Goal: Task Accomplishment & Management: Use online tool/utility

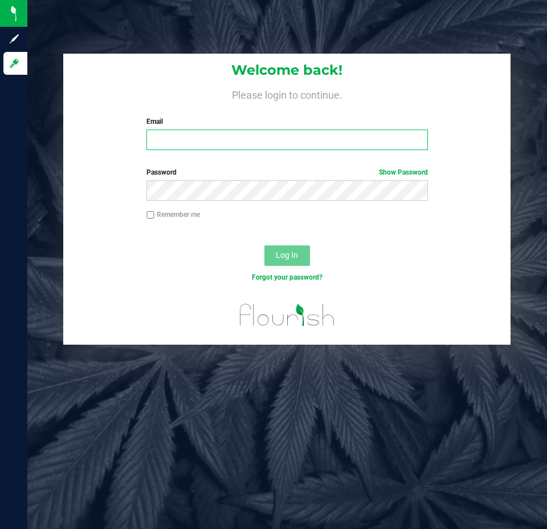
click at [215, 131] on input "Email" at bounding box center [287, 139] width 281 height 21
type input "[EMAIL_ADDRESS][DOMAIN_NAME]"
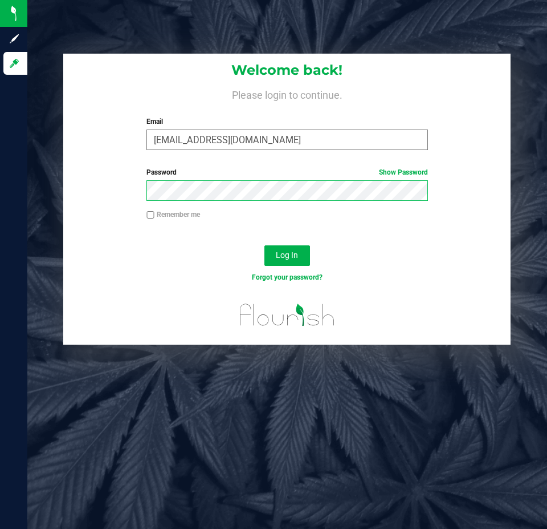
click at [265, 245] on button "Log In" at bounding box center [288, 255] width 46 height 21
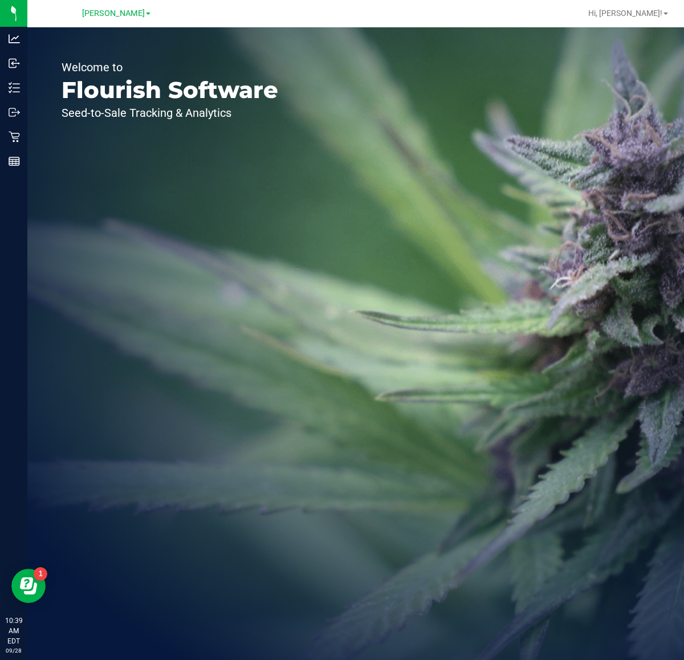
drag, startPoint x: 364, startPoint y: 2, endPoint x: 221, endPoint y: 144, distance: 202.0
click at [311, 326] on div "Welcome to Flourish Software Seed-to-Sale Tracking & Analytics" at bounding box center [355, 343] width 657 height 633
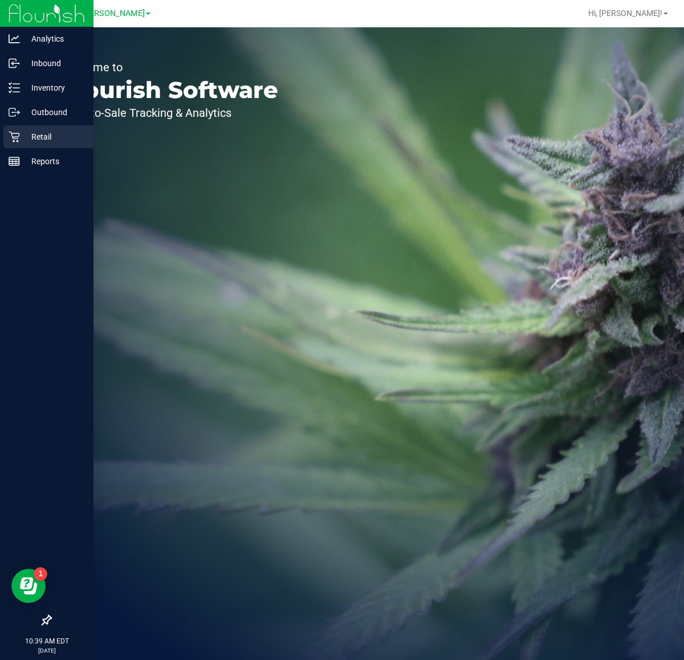
click at [19, 129] on div "Retail" at bounding box center [48, 136] width 90 height 23
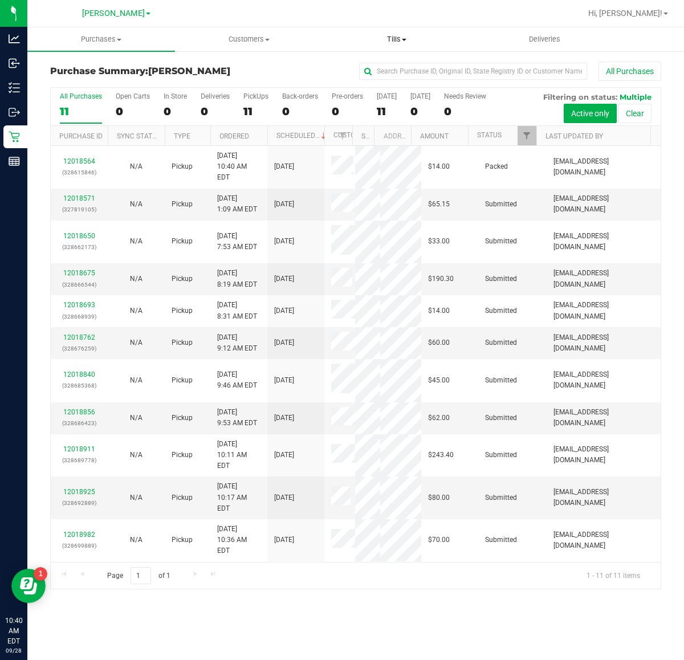
click at [402, 37] on span "Tills" at bounding box center [396, 39] width 147 height 10
click at [382, 68] on span "Manage tills" at bounding box center [361, 69] width 77 height 10
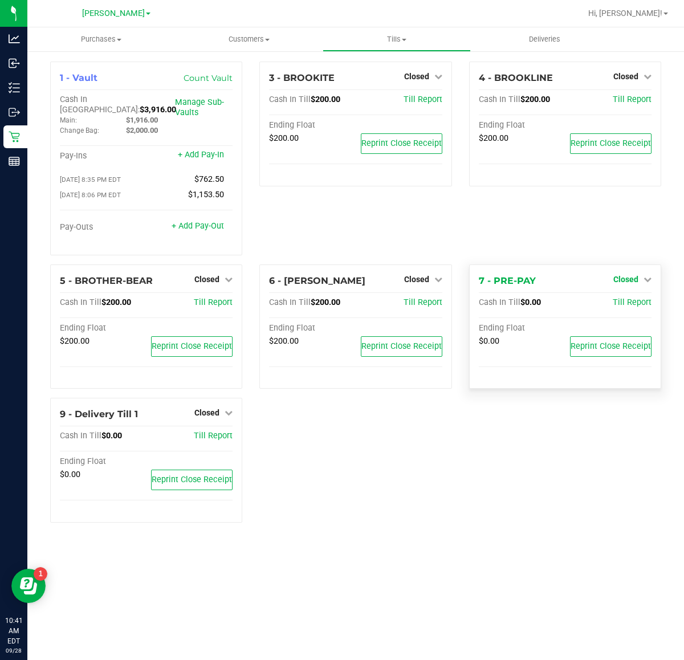
click at [547, 275] on span "Closed" at bounding box center [626, 279] width 25 height 9
click at [547, 298] on link "Open Till" at bounding box center [626, 302] width 30 height 9
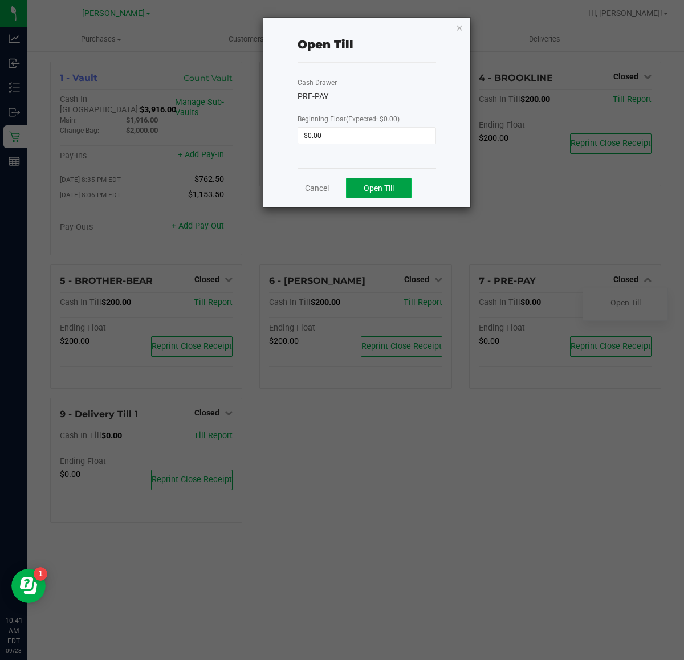
click at [382, 190] on span "Open Till" at bounding box center [379, 188] width 30 height 9
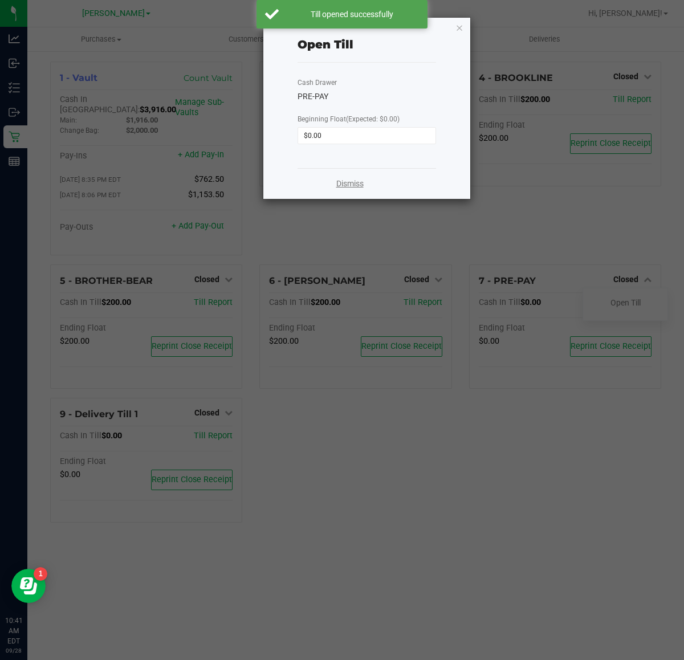
click at [350, 184] on link "Dismiss" at bounding box center [349, 184] width 27 height 12
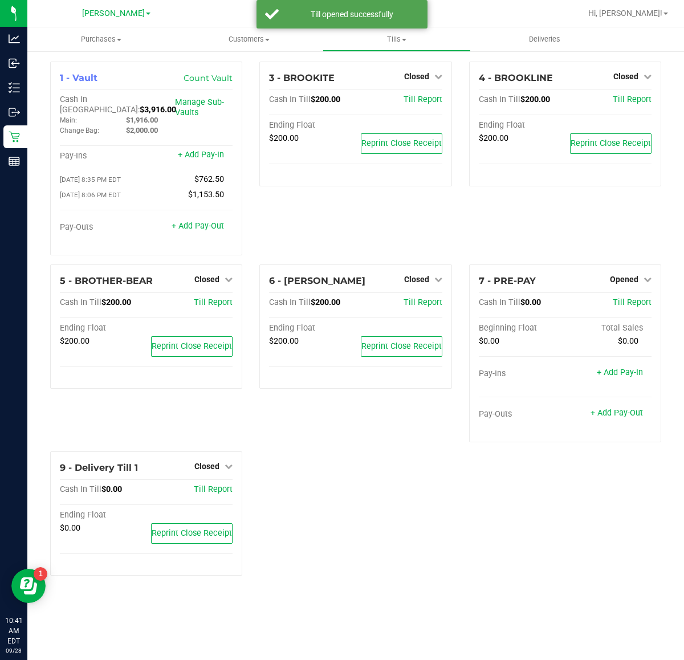
click at [420, 78] on span "Closed" at bounding box center [416, 76] width 25 height 9
click at [423, 100] on link "Open Till" at bounding box center [416, 100] width 30 height 9
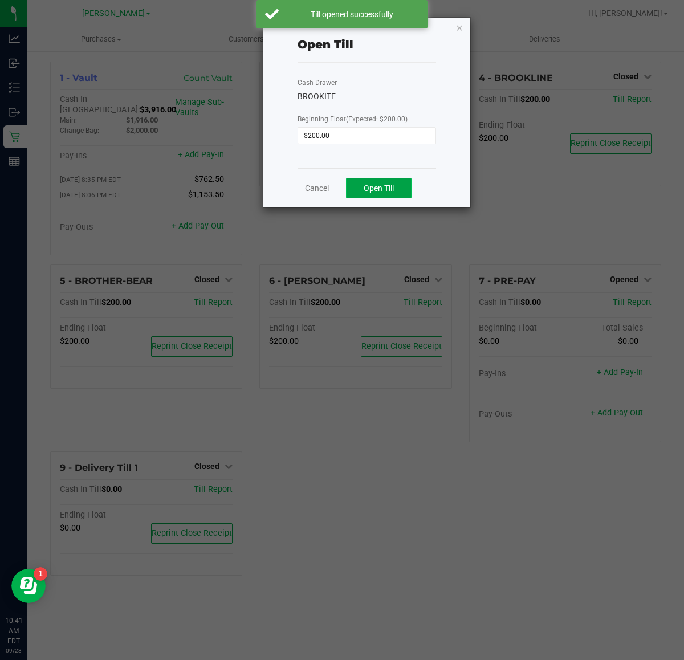
click at [389, 190] on span "Open Till" at bounding box center [379, 188] width 30 height 9
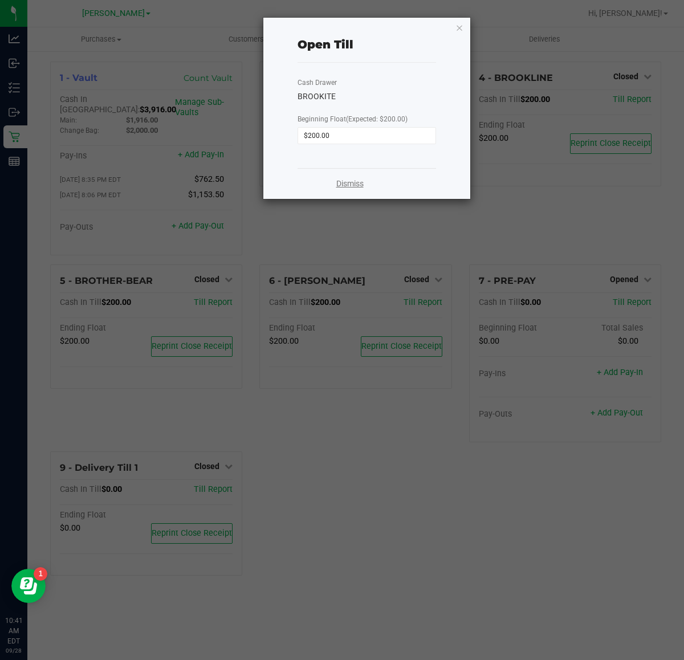
click at [352, 186] on link "Dismiss" at bounding box center [349, 184] width 27 height 12
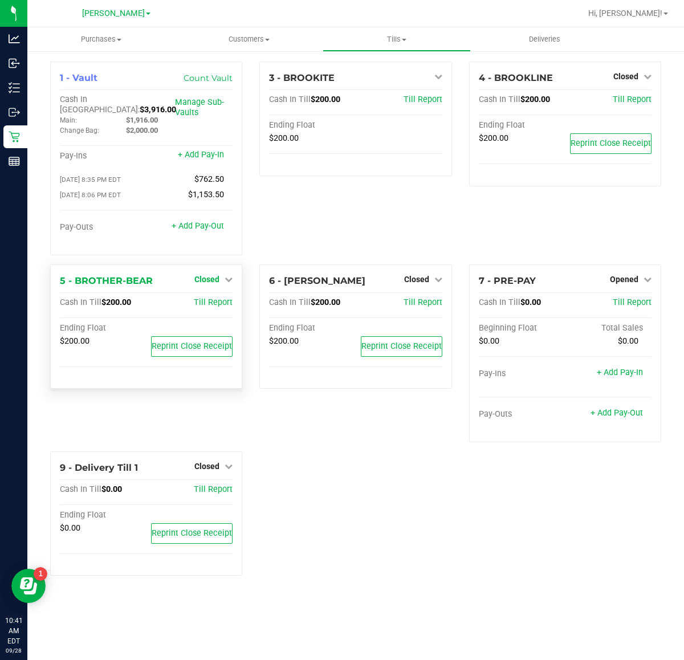
click at [229, 275] on icon at bounding box center [229, 279] width 8 height 8
click at [221, 298] on link "Open Till" at bounding box center [207, 302] width 30 height 9
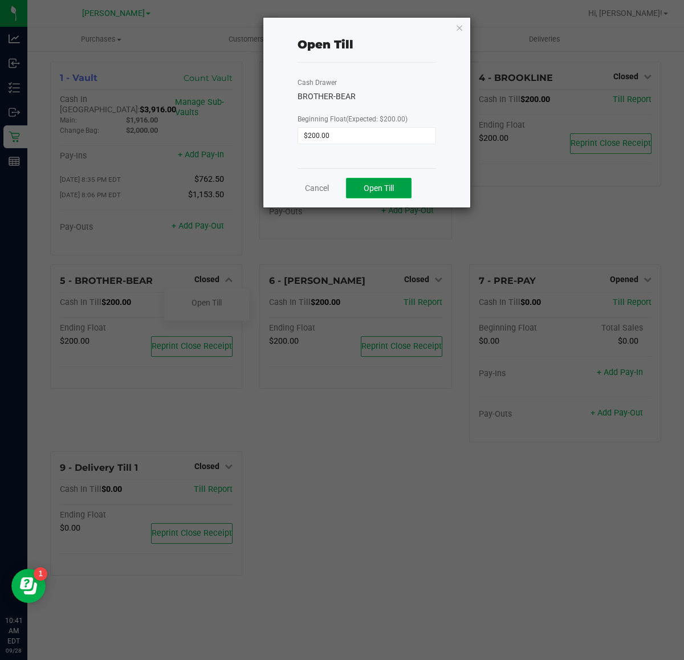
click at [395, 185] on button "Open Till" at bounding box center [379, 188] width 66 height 21
click at [354, 185] on link "Dismiss" at bounding box center [349, 184] width 27 height 12
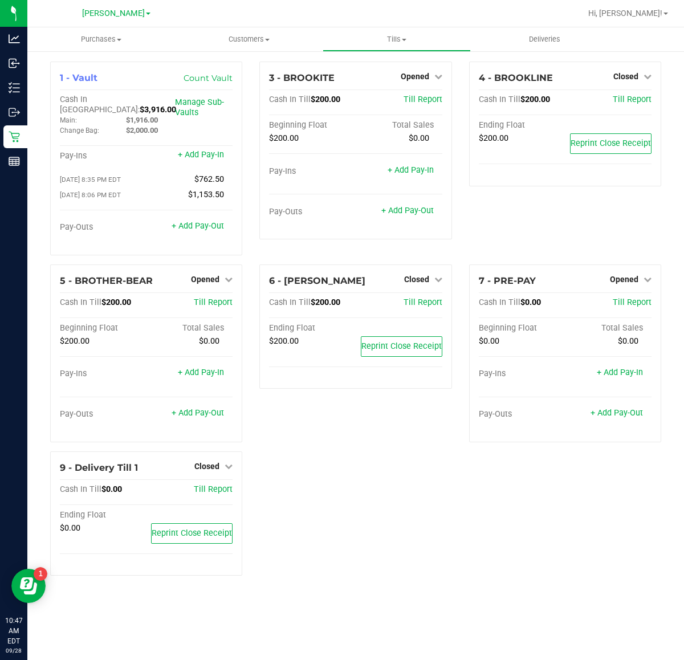
click at [547, 499] on div "1 - Vault Count Vault Cash In Vault: $3,916.00 Main: $1,916.00 Change Bag: $2,0…" at bounding box center [356, 323] width 628 height 523
click at [393, 497] on div "1 - Vault Count Vault Cash In Vault: $3,916.00 Main: $1,916.00 Change Bag: $2,0…" at bounding box center [356, 323] width 628 height 523
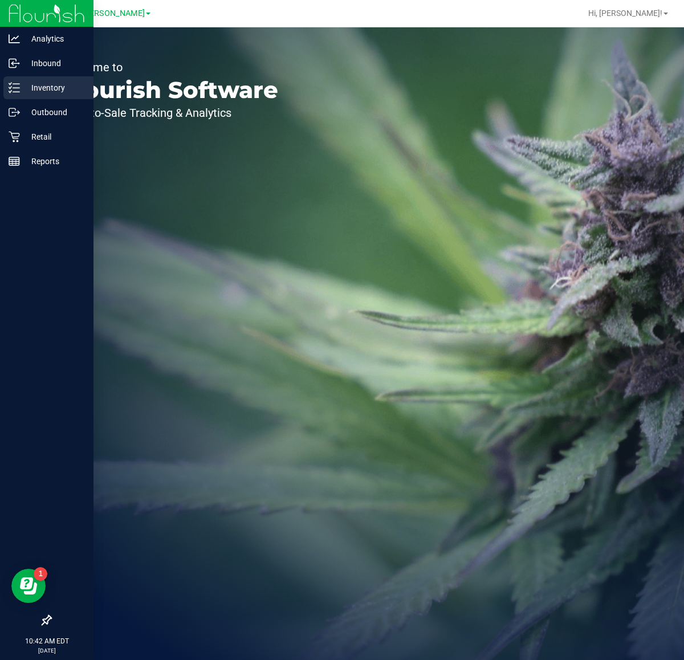
click at [21, 95] on div "Inventory" at bounding box center [48, 87] width 90 height 23
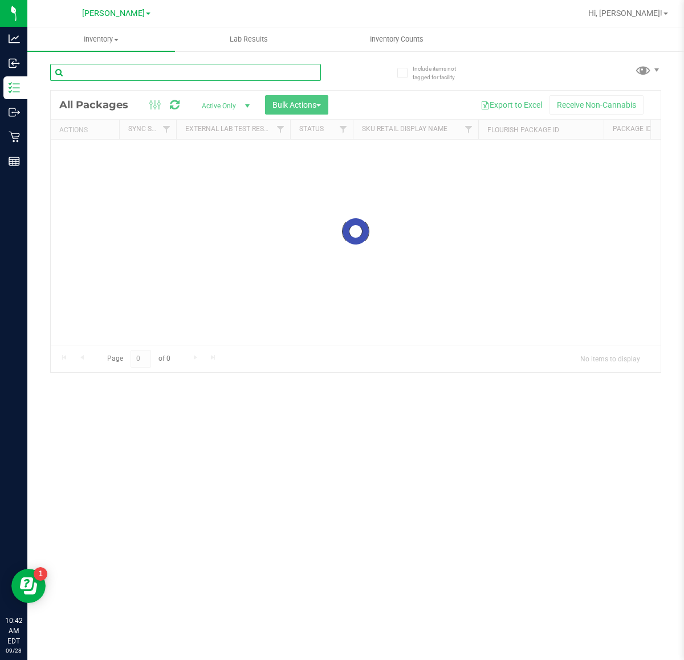
click at [152, 64] on input "text" at bounding box center [185, 72] width 271 height 17
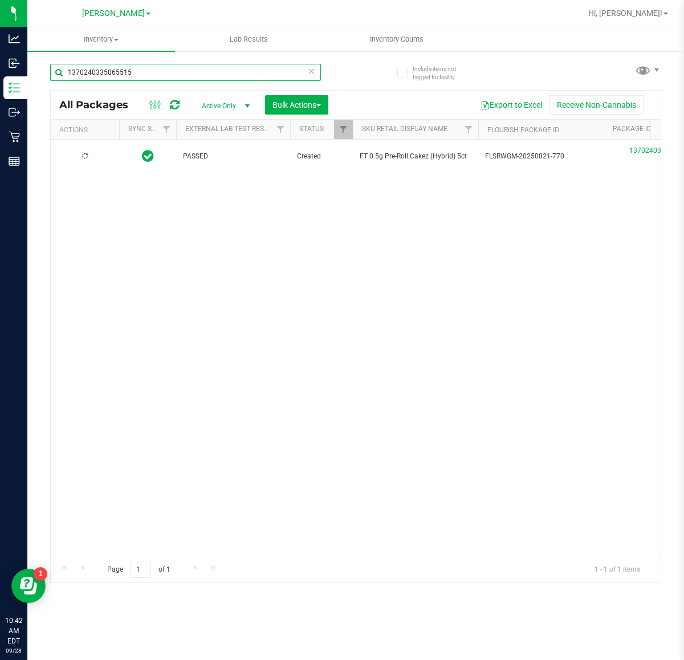
type input "1370240335065515"
click at [83, 160] on span "Action" at bounding box center [77, 156] width 31 height 16
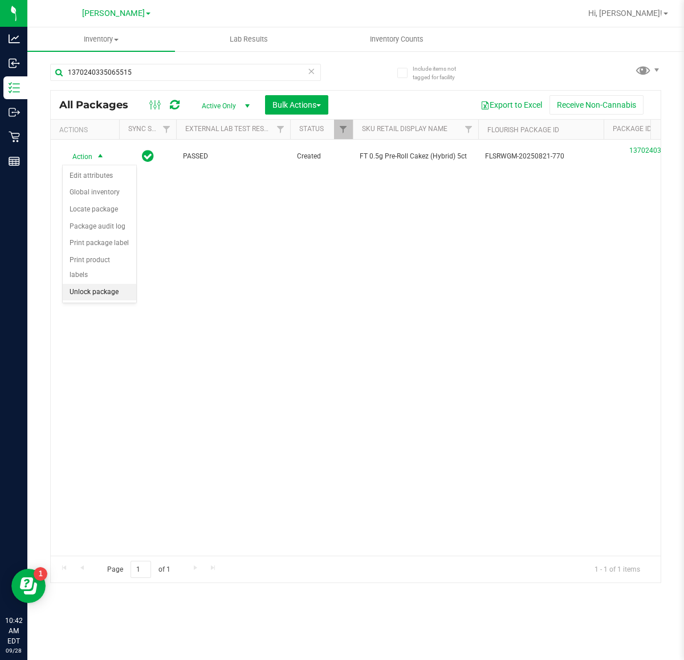
click at [86, 284] on li "Unlock package" at bounding box center [100, 292] width 74 height 17
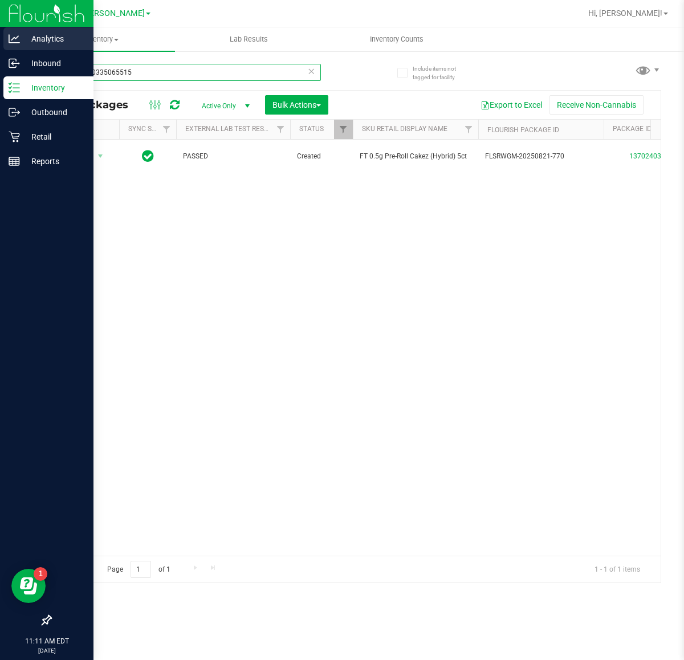
drag, startPoint x: 168, startPoint y: 66, endPoint x: 0, endPoint y: 44, distance: 169.7
click at [0, 44] on div "Analytics Inbound Inventory Outbound Retail Reports 11:11 AM EDT 09/28/2025 09/…" at bounding box center [342, 330] width 684 height 660
type input "mbl"
